Goal: Transaction & Acquisition: Purchase product/service

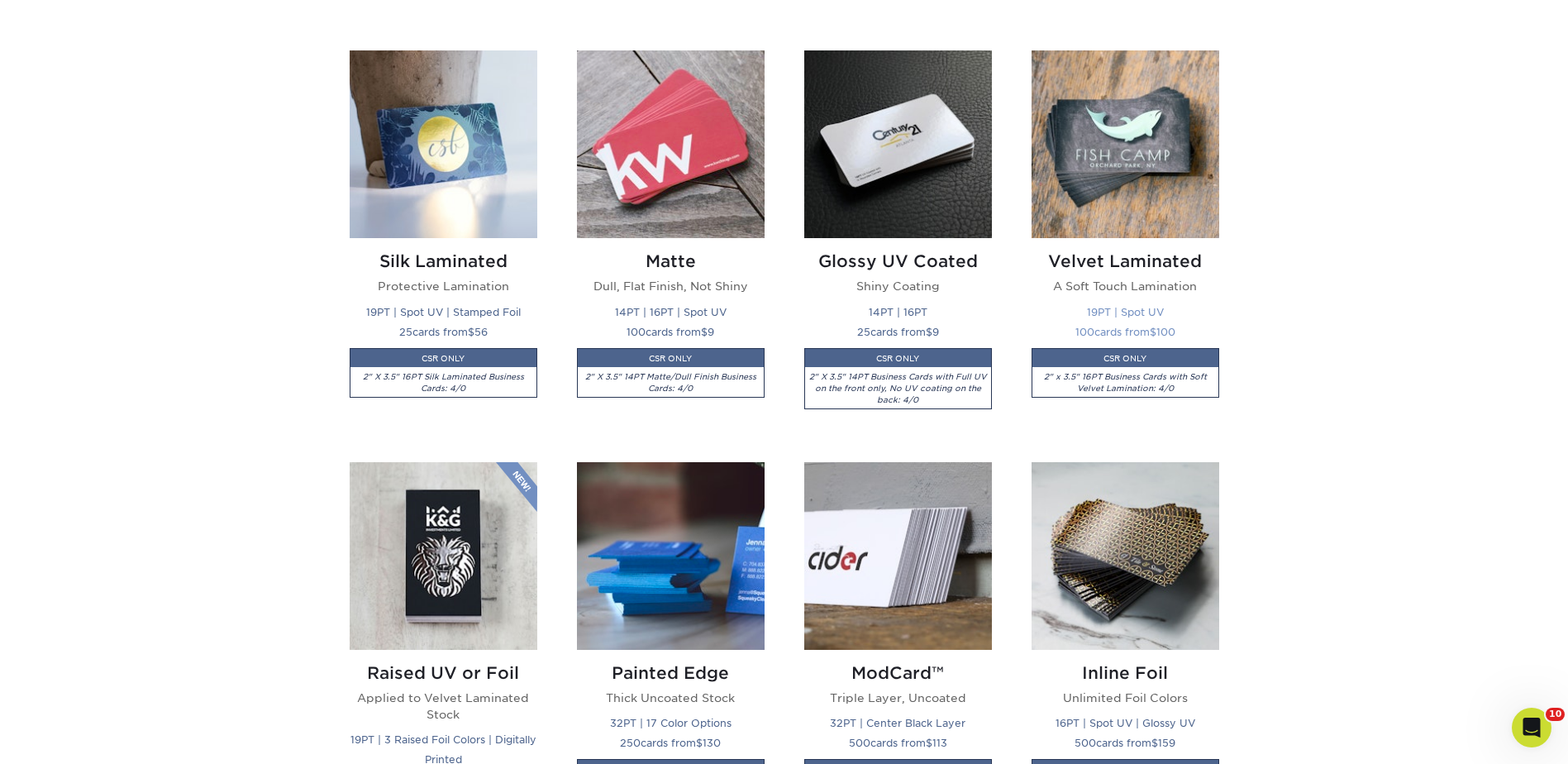
scroll to position [909, 0]
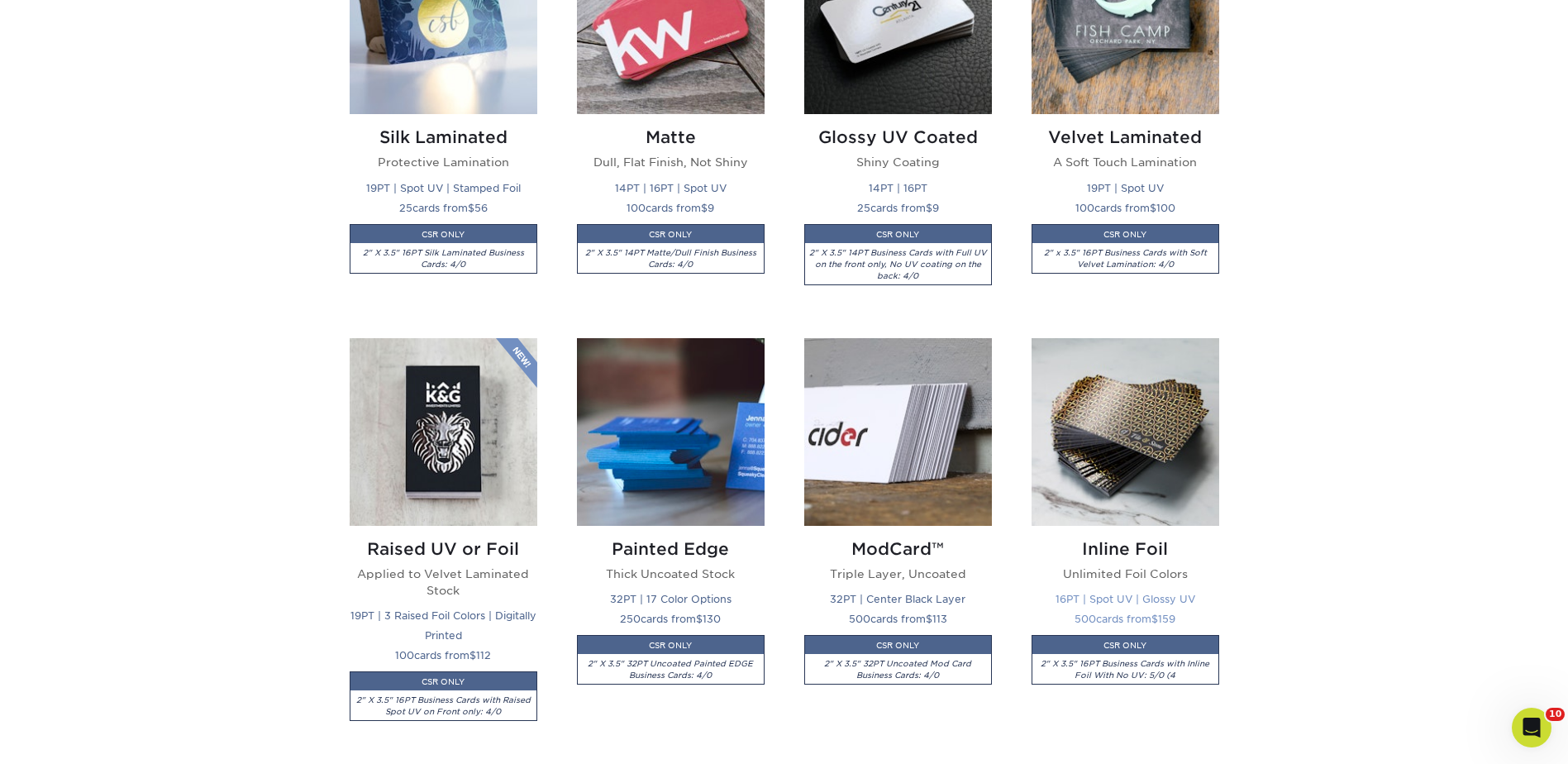
click at [1120, 461] on img at bounding box center [1125, 432] width 187 height 187
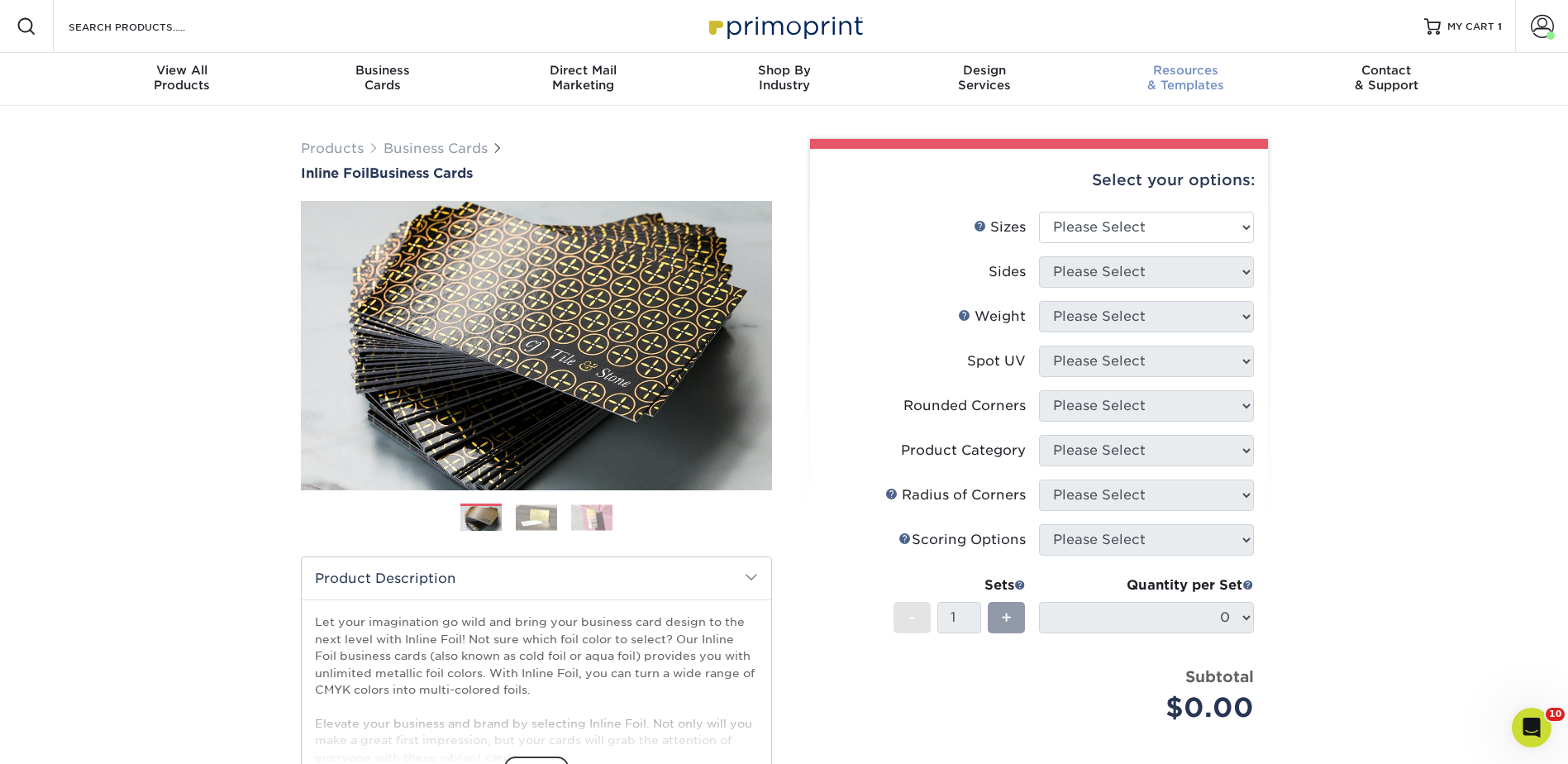
click at [1203, 65] on span "Resources" at bounding box center [1186, 70] width 201 height 15
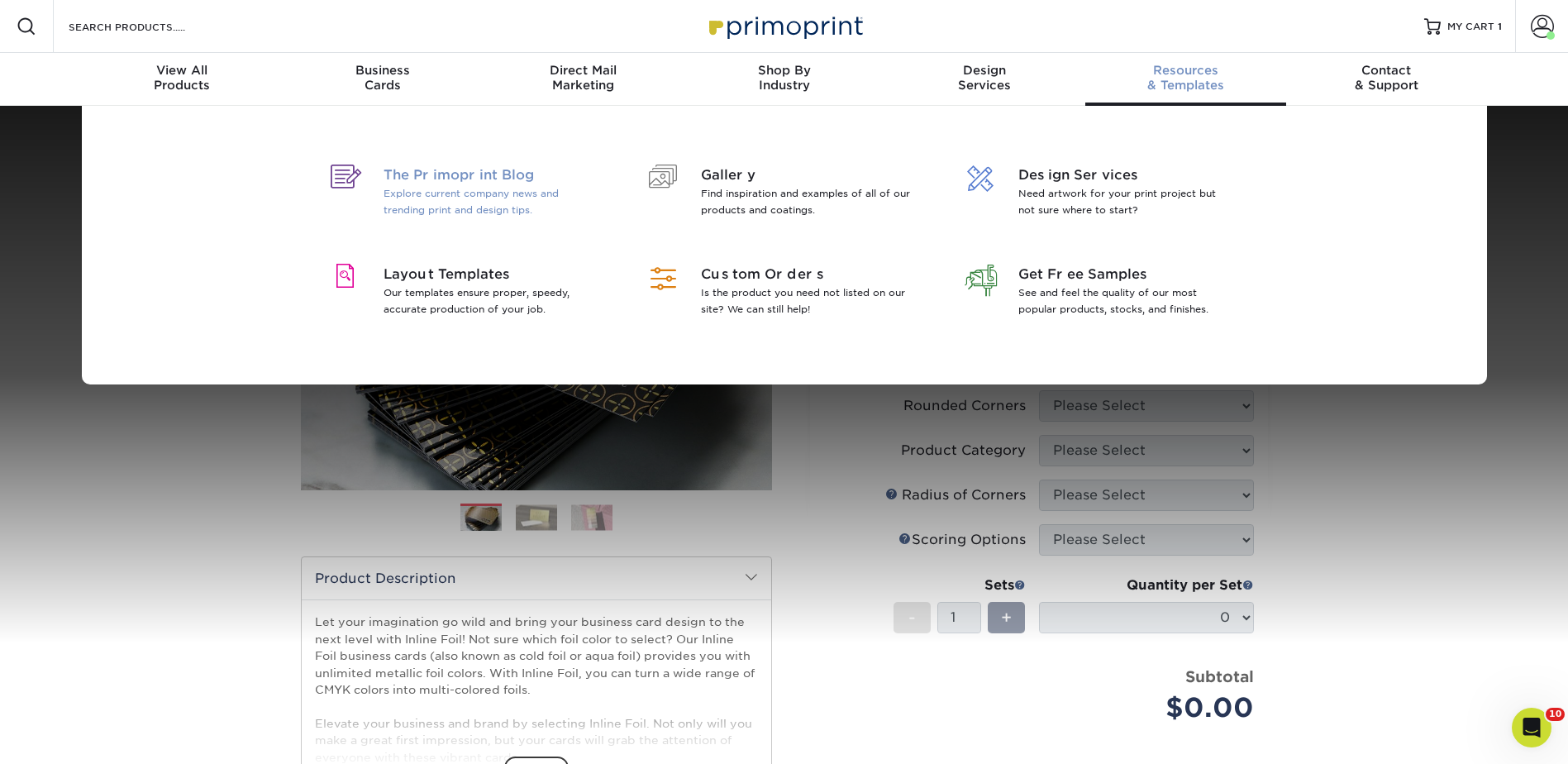
click at [491, 175] on span "The Primoprint Blog" at bounding box center [490, 175] width 214 height 20
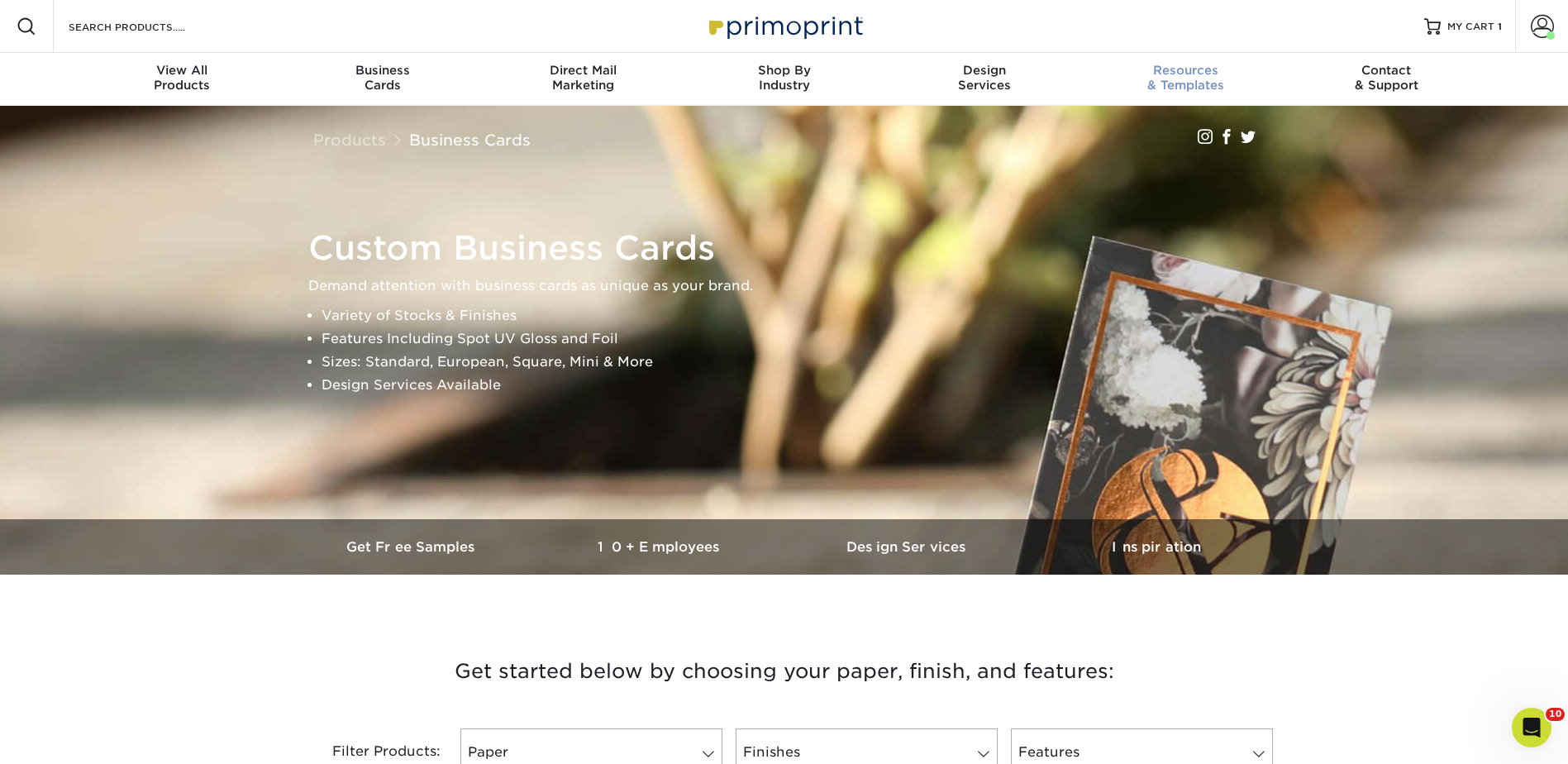
drag, startPoint x: 1182, startPoint y: 74, endPoint x: 1174, endPoint y: 76, distance: 8.2
click at [1182, 74] on span "Resources" at bounding box center [1186, 70] width 201 height 15
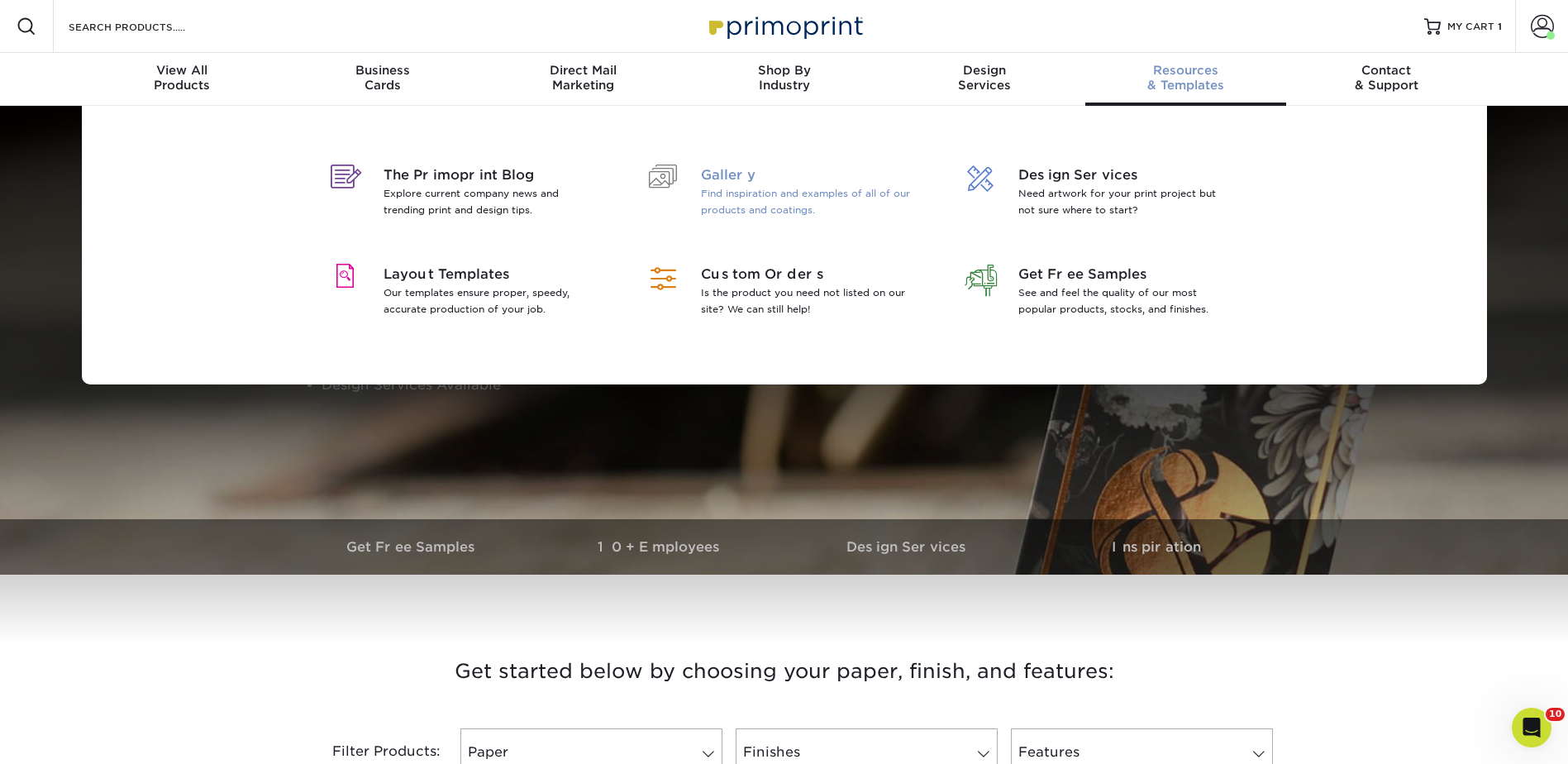
click at [754, 181] on span "Gallery" at bounding box center [808, 175] width 214 height 20
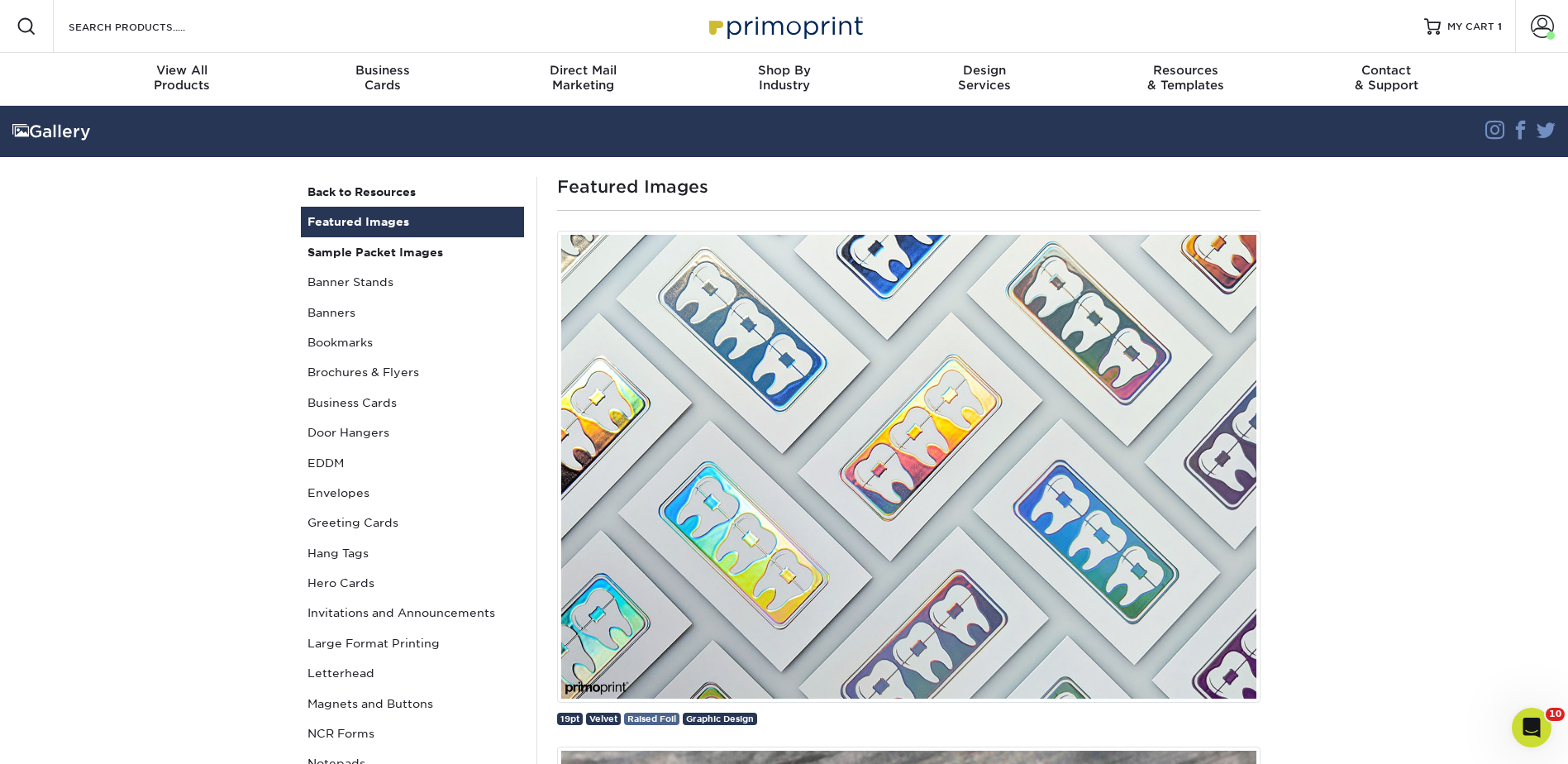
click at [656, 719] on span "Raised Foil" at bounding box center [651, 718] width 49 height 10
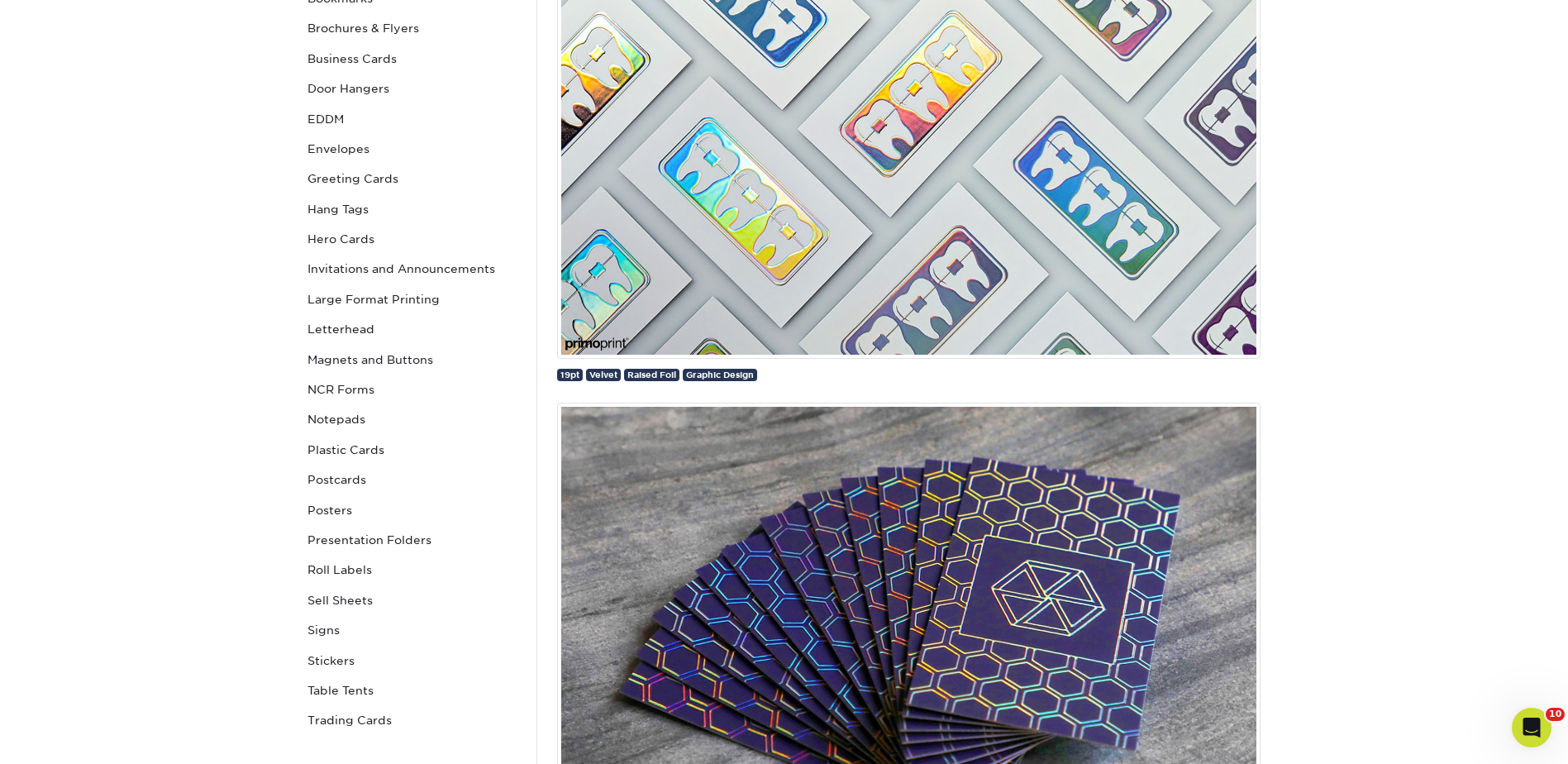
scroll to position [496, 0]
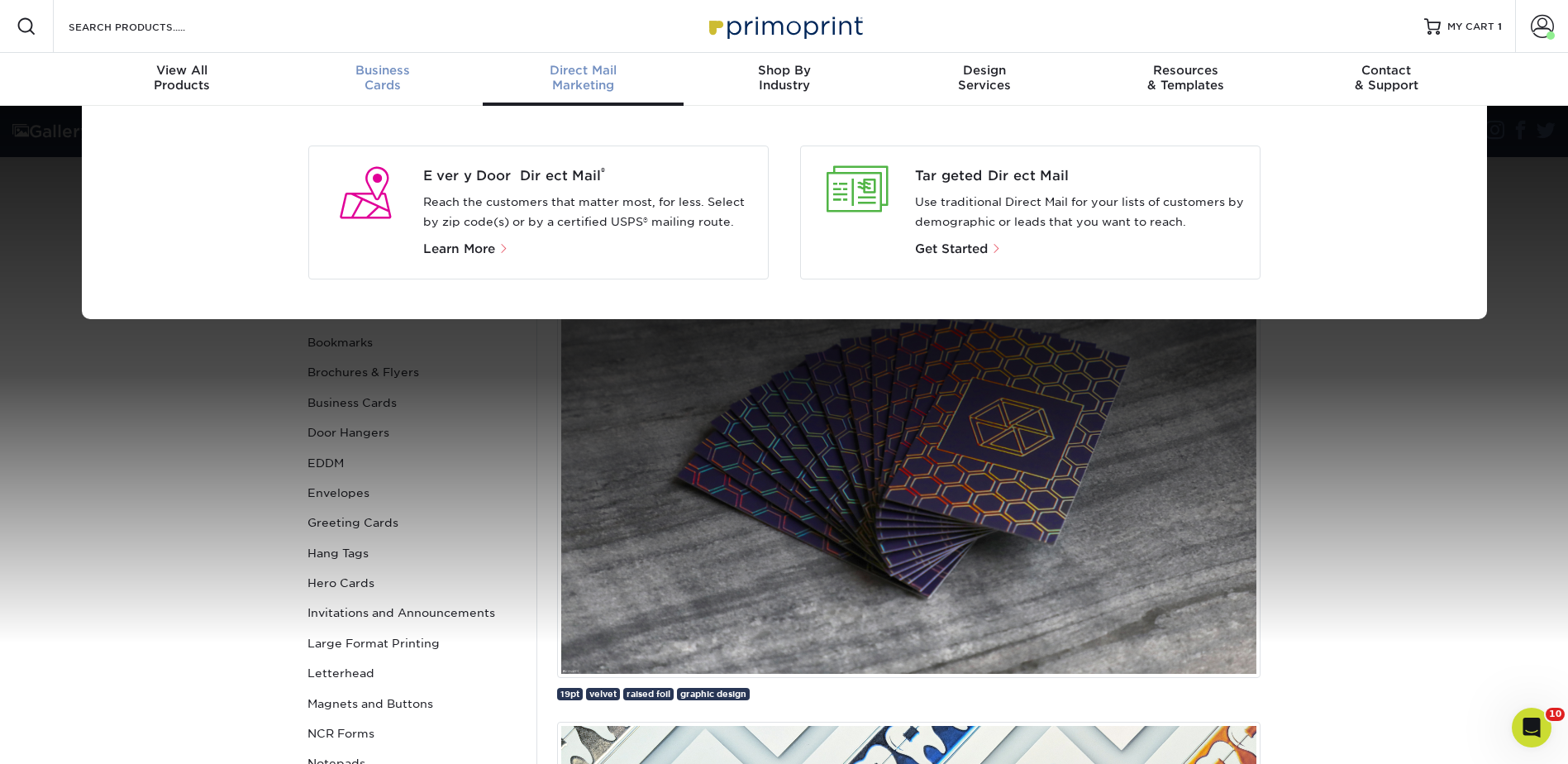
click at [396, 73] on span "Business" at bounding box center [382, 70] width 201 height 15
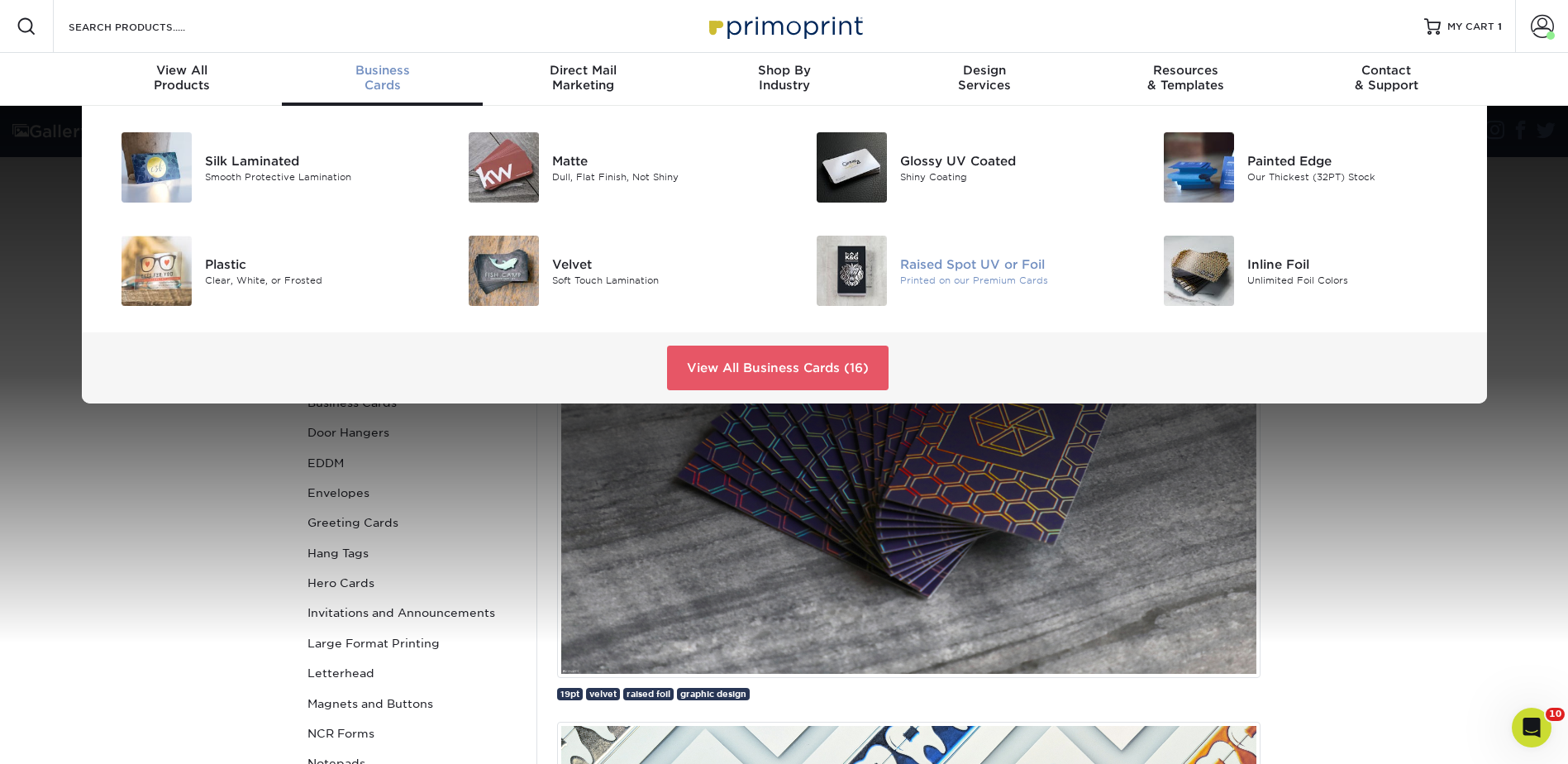
click at [895, 270] on div at bounding box center [842, 270] width 115 height 70
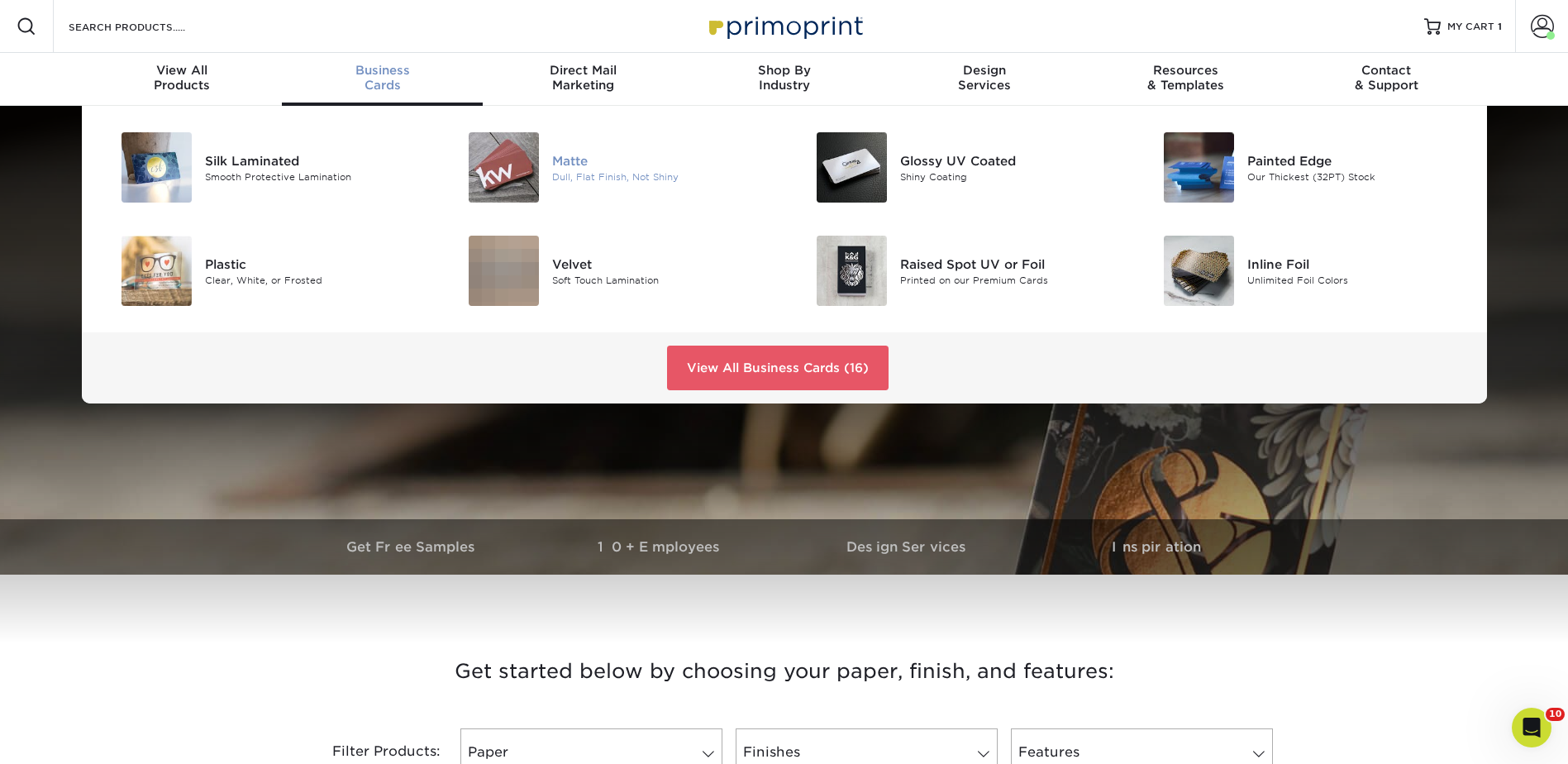
click at [575, 161] on div "Matte" at bounding box center [661, 160] width 219 height 18
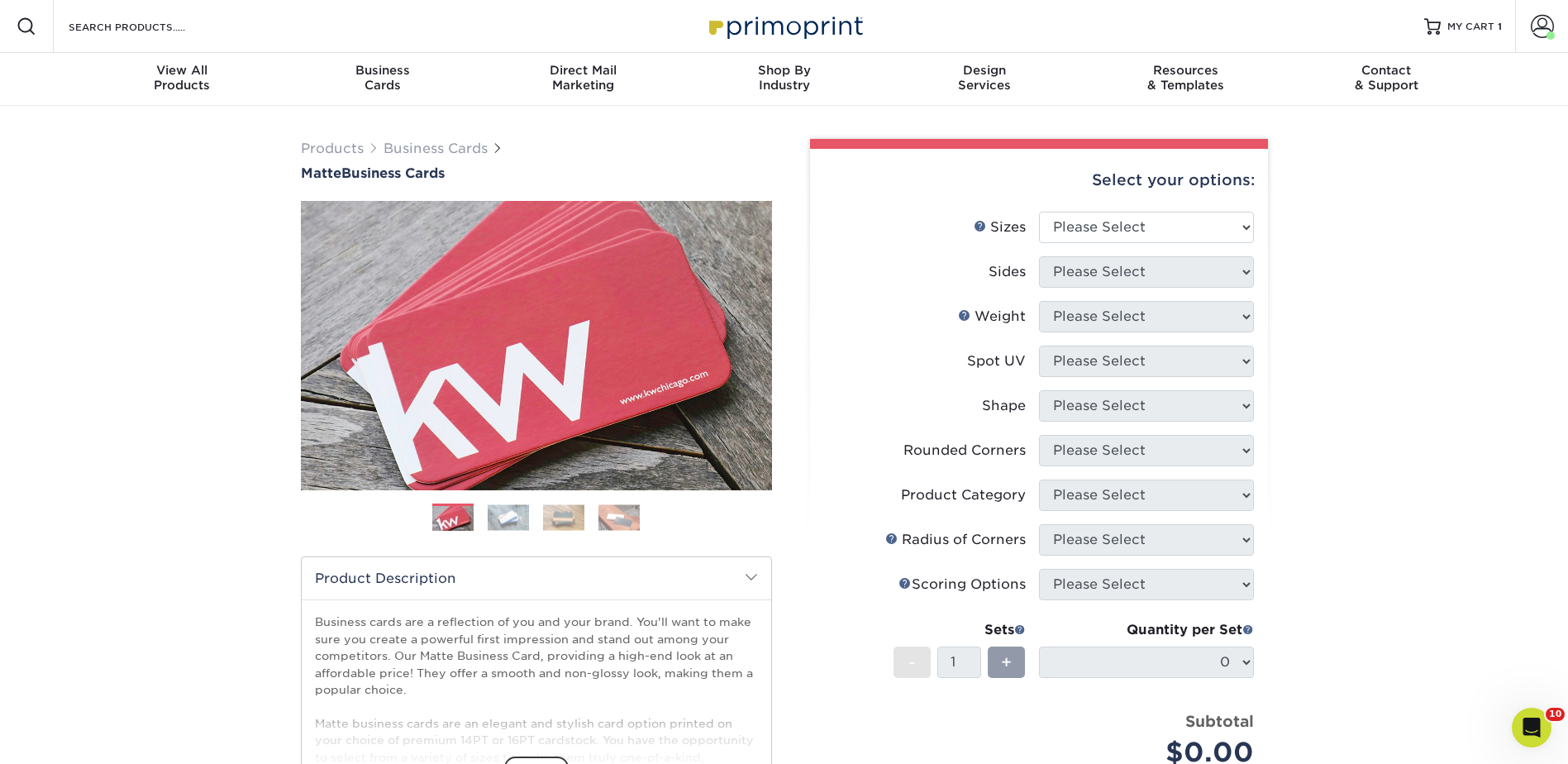
click at [1079, 210] on div "Select your options:" at bounding box center [1039, 179] width 432 height 63
click at [1079, 237] on select "Please Select 1.5" x 3.5" - Mini 1.75" x 3.5" - Mini 2" x 2" - Square 2" x 3" -…" at bounding box center [1146, 227] width 215 height 31
select select "2.00x3.50"
click at [1039, 211] on select "Please Select 1.5" x 3.5" - Mini 1.75" x 3.5" - Mini 2" x 2" - Square 2" x 3" -…" at bounding box center [1146, 227] width 215 height 31
drag, startPoint x: 1079, startPoint y: 267, endPoint x: 1079, endPoint y: 284, distance: 17.0
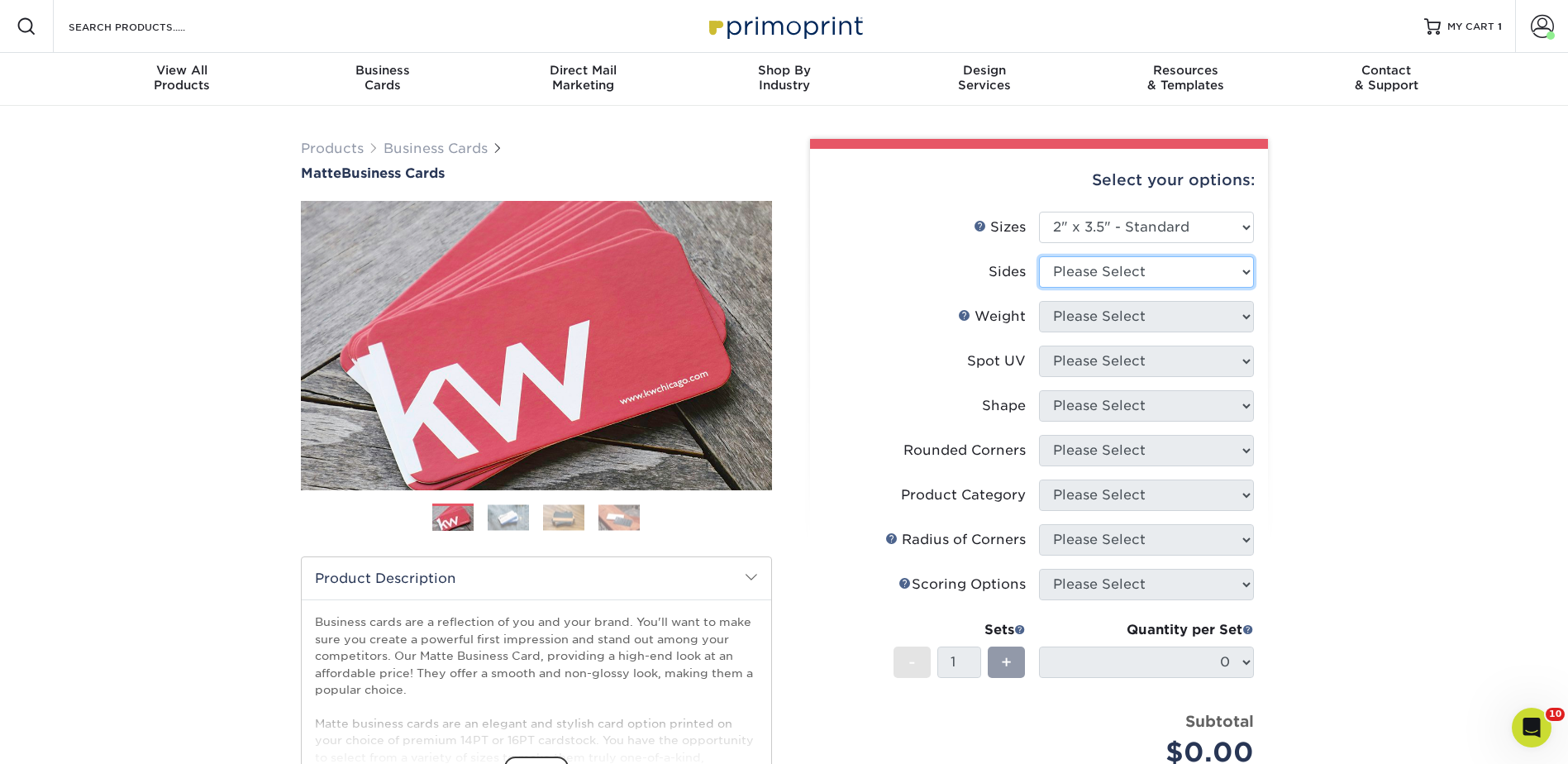
click at [1079, 267] on select "Please Select Print Both Sides Print Front Only" at bounding box center [1146, 271] width 215 height 31
select select "13abbda7-1d64-4f25-8bb2-c179b224825d"
click at [1039, 256] on select "Please Select Print Both Sides Print Front Only" at bounding box center [1146, 271] width 215 height 31
drag, startPoint x: 1074, startPoint y: 305, endPoint x: 1076, endPoint y: 327, distance: 22.1
click at [1074, 305] on select "Please Select 16PT 14PT" at bounding box center [1146, 316] width 215 height 31
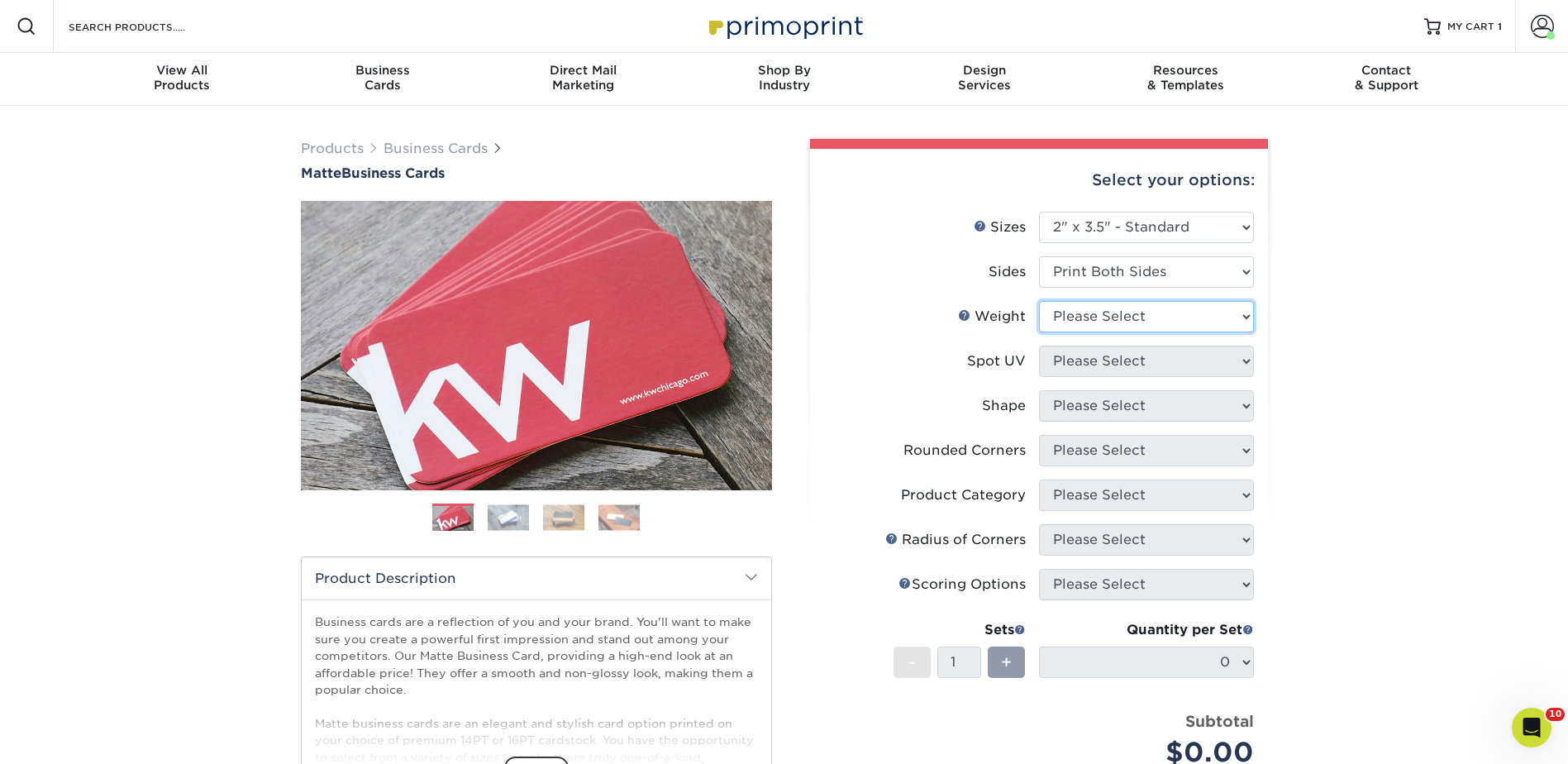
select select "16PT"
click at [1039, 301] on select "Please Select 16PT 14PT" at bounding box center [1146, 316] width 215 height 31
drag, startPoint x: 1074, startPoint y: 351, endPoint x: 1074, endPoint y: 362, distance: 11.0
click at [1074, 351] on select "Please Select No Spot UV Front and Back (Both Sides) Front Only Back Only" at bounding box center [1146, 361] width 215 height 31
select select "3"
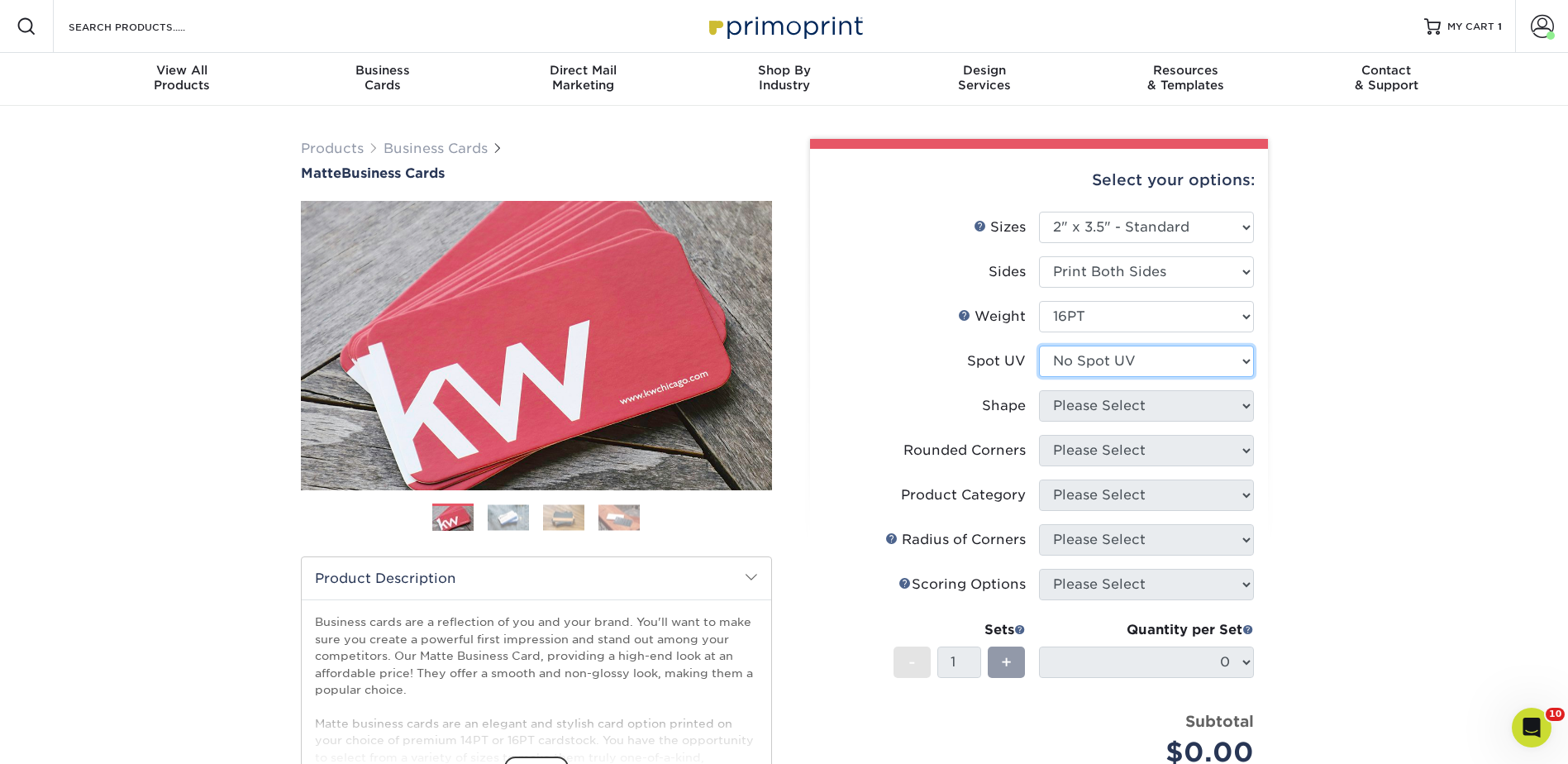
click at [1039, 346] on select "Please Select No Spot UV Front and Back (Both Sides) Front Only Back Only" at bounding box center [1146, 361] width 215 height 31
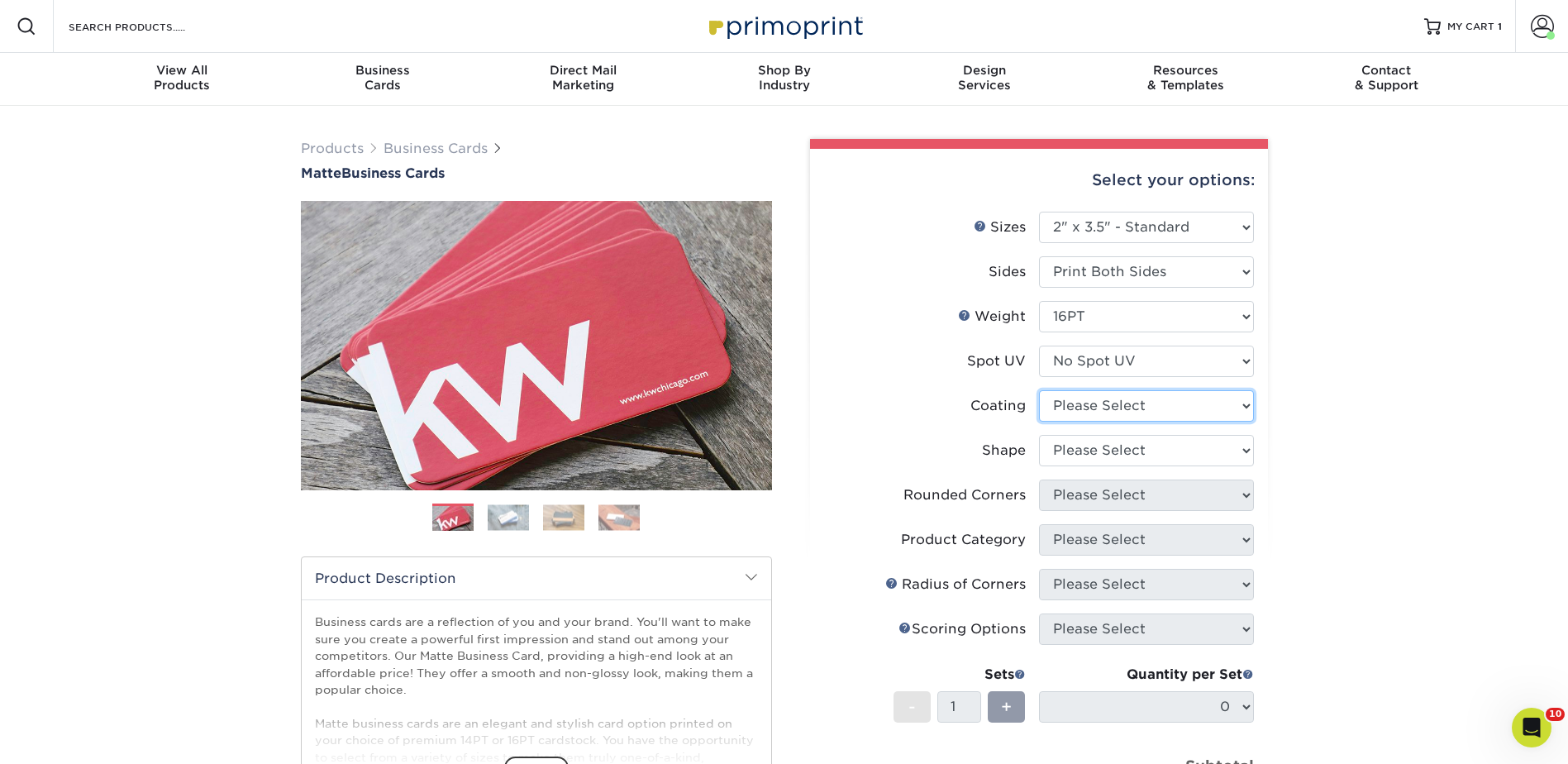
drag, startPoint x: 1075, startPoint y: 401, endPoint x: 1075, endPoint y: 421, distance: 20.0
click at [1075, 401] on select at bounding box center [1146, 405] width 215 height 31
select select "121bb7b5-3b4d-429f-bd8d-bbf80e953313"
click at [1039, 390] on select at bounding box center [1146, 405] width 215 height 31
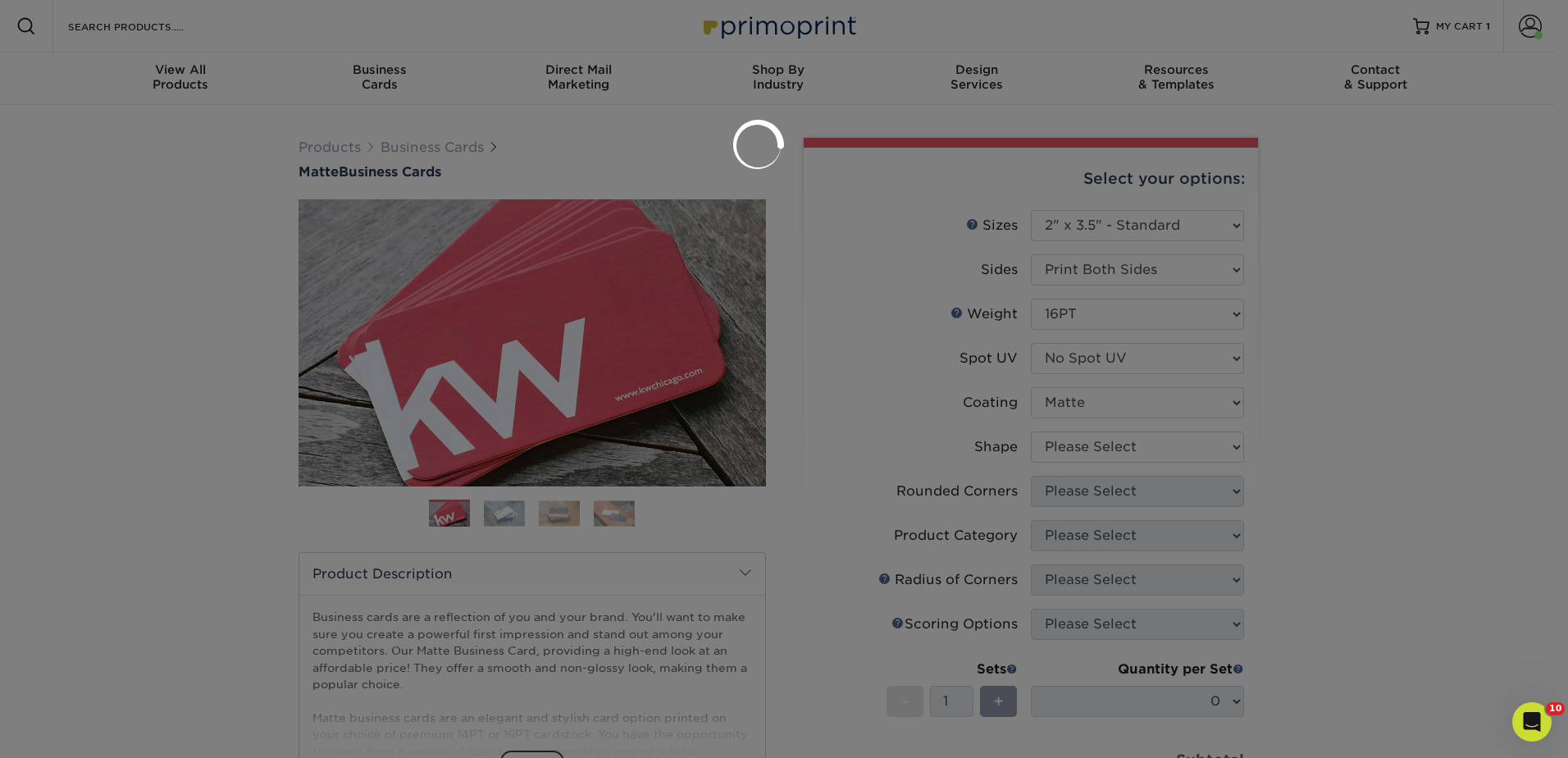
click at [1071, 442] on div at bounding box center [784, 379] width 1568 height 758
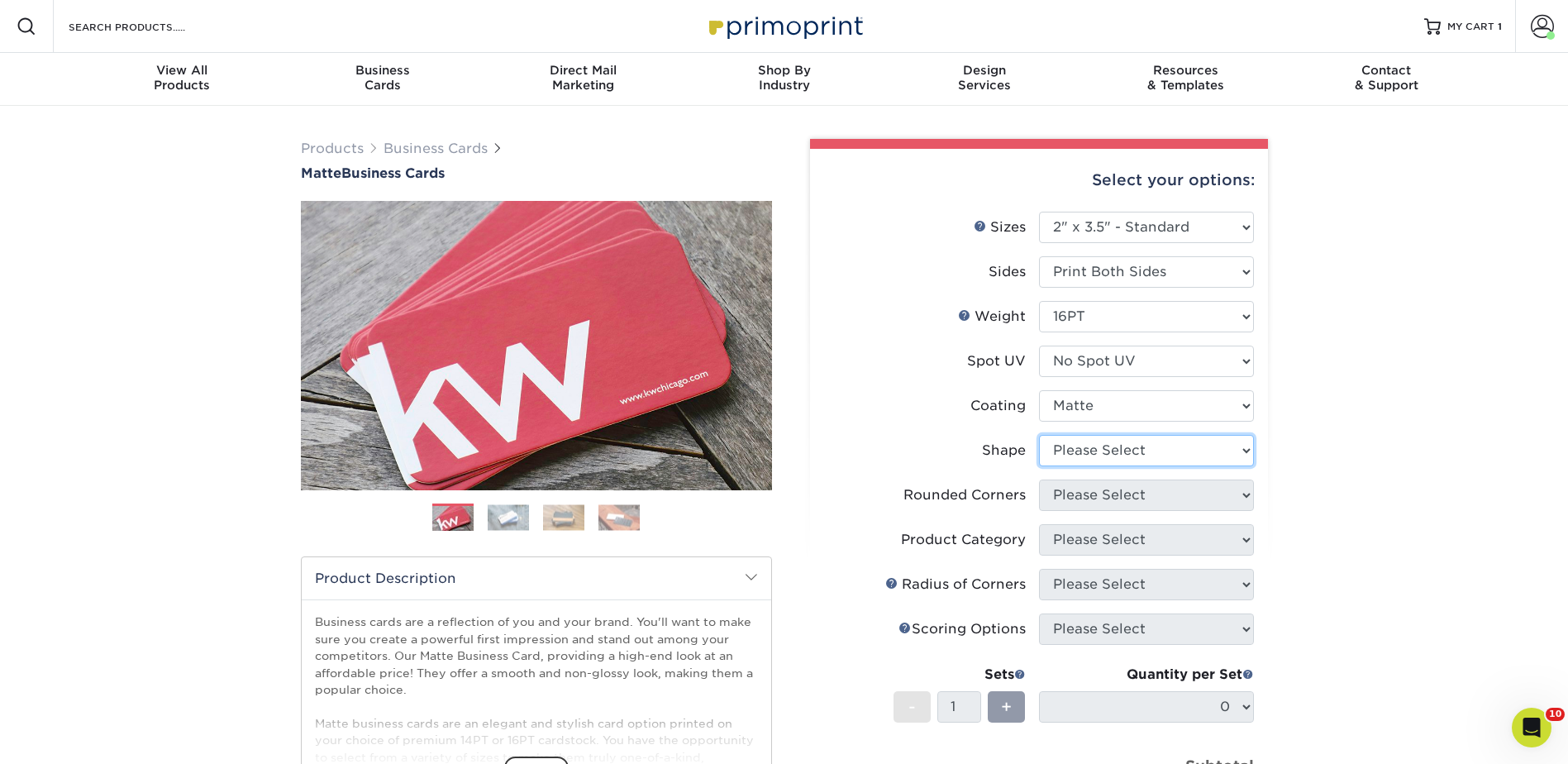
click at [1083, 444] on select "Please Select Standard Oval" at bounding box center [1146, 450] width 215 height 31
select select "standard"
click at [1039, 434] on select "Please Select Standard Oval" at bounding box center [1146, 450] width 215 height 31
click at [1081, 499] on select "Please Select Yes - Round 2 Corners Yes - Round 4 Corners No" at bounding box center [1146, 495] width 215 height 31
select select "0"
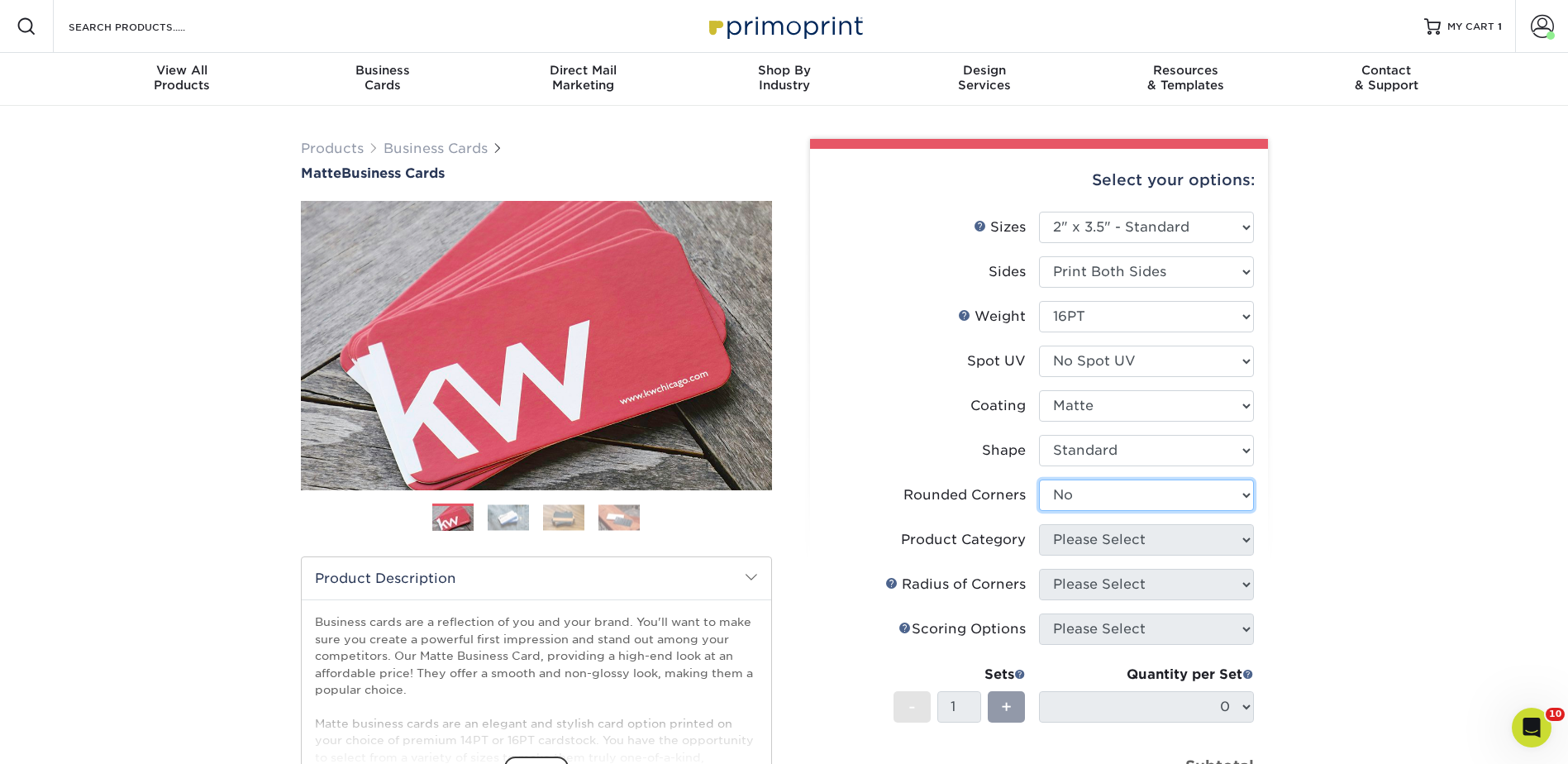
click at [1039, 480] on select "Please Select Yes - Round 2 Corners Yes - Round 4 Corners No" at bounding box center [1146, 495] width 215 height 31
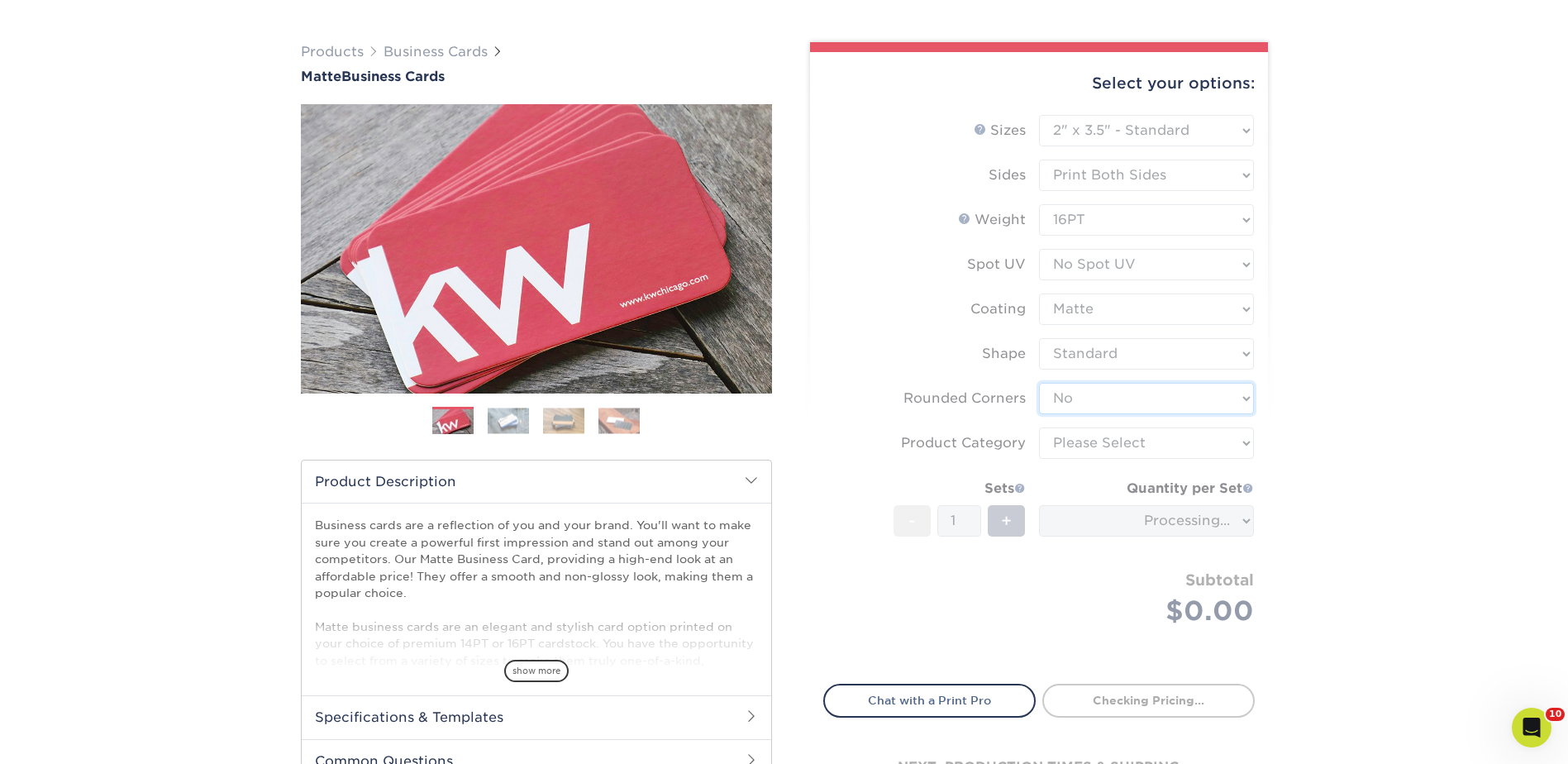
scroll to position [248, 0]
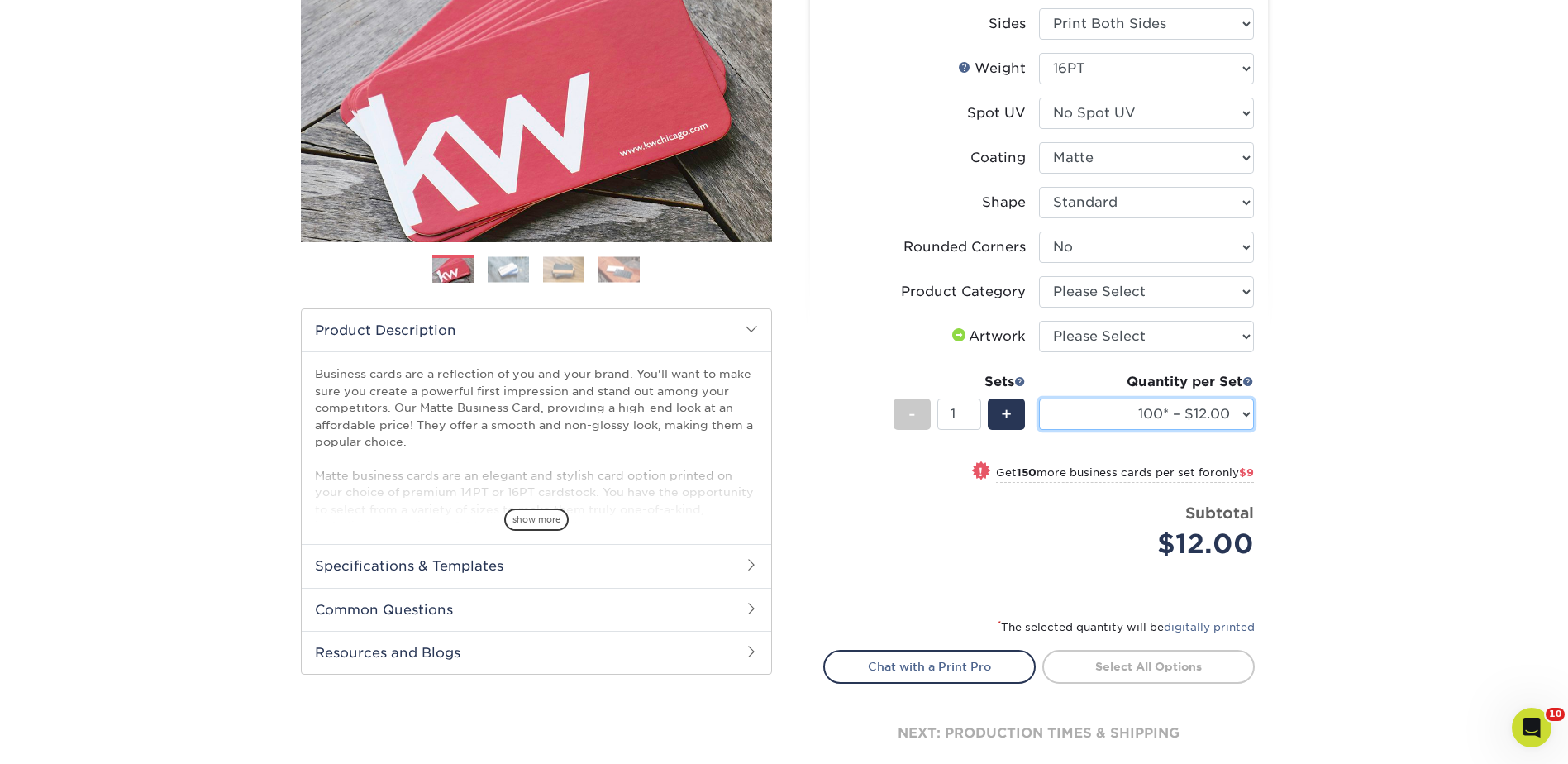
click at [1130, 402] on select "100* – $12.00 250* – $21.00 500 – $42.00 1000 – $53.00 (free shipping*) 2500 – …" at bounding box center [1146, 413] width 215 height 31
